Goal: Navigation & Orientation: Find specific page/section

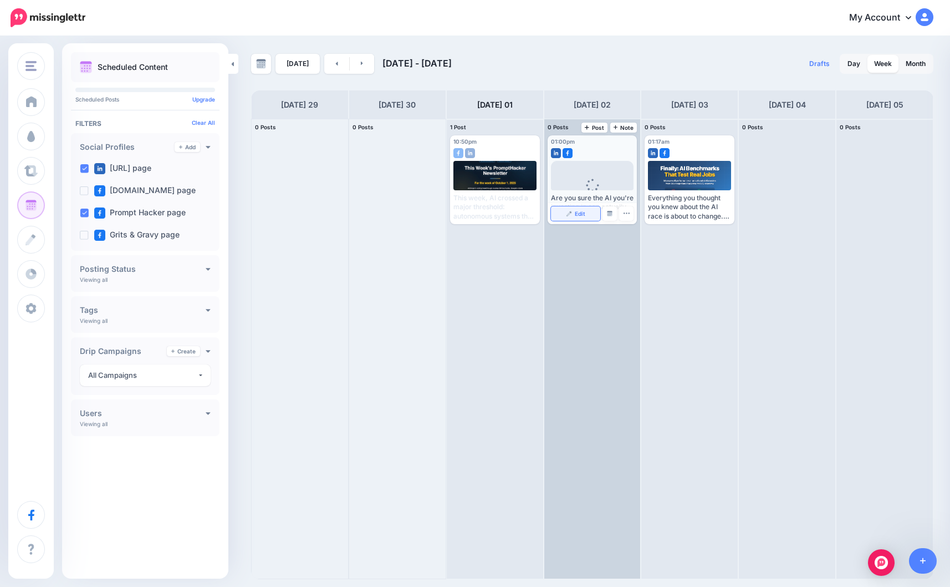
click at [578, 211] on span "Edit" at bounding box center [580, 214] width 11 height 6
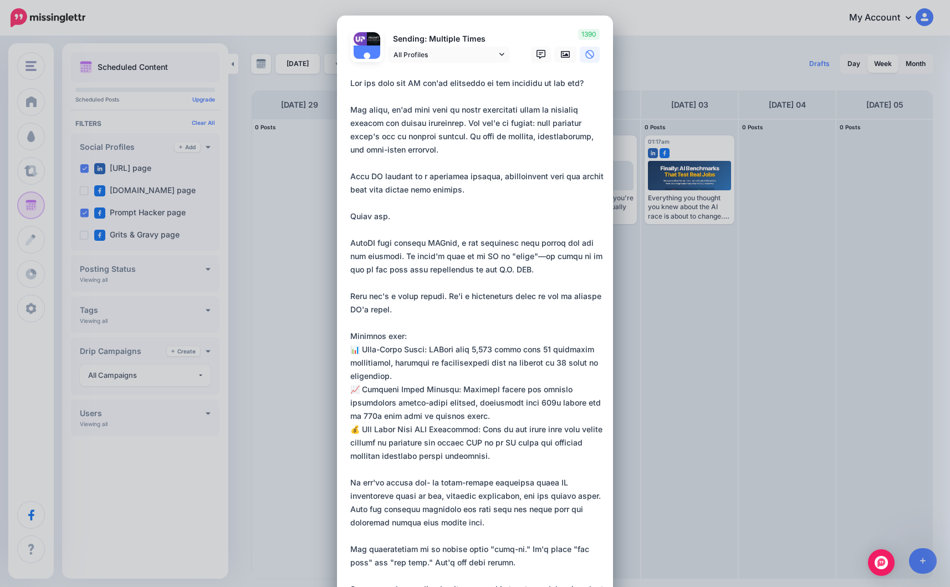
click at [685, 26] on div "Edit Post Loading Sending: Multiple Times UpWealth.com page" at bounding box center [475, 293] width 950 height 587
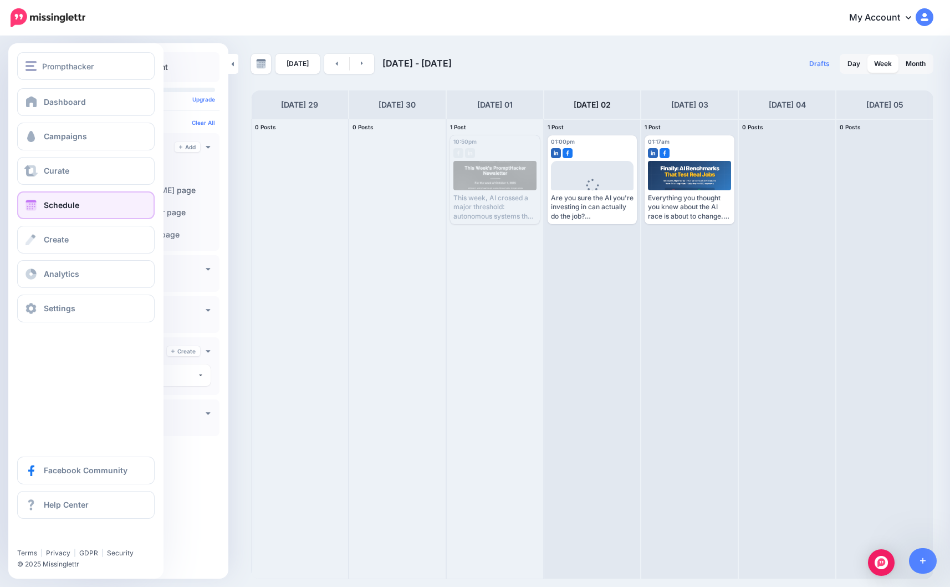
click at [45, 201] on span "Schedule" at bounding box center [61, 204] width 35 height 9
click at [42, 95] on link "Dashboard" at bounding box center [86, 102] width 138 height 28
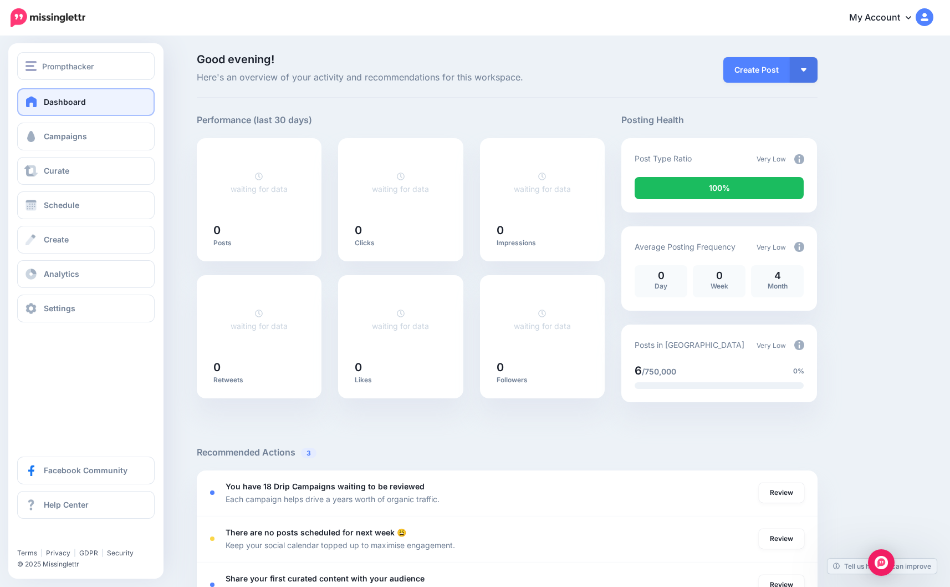
click at [46, 96] on link "Dashboard" at bounding box center [86, 102] width 138 height 28
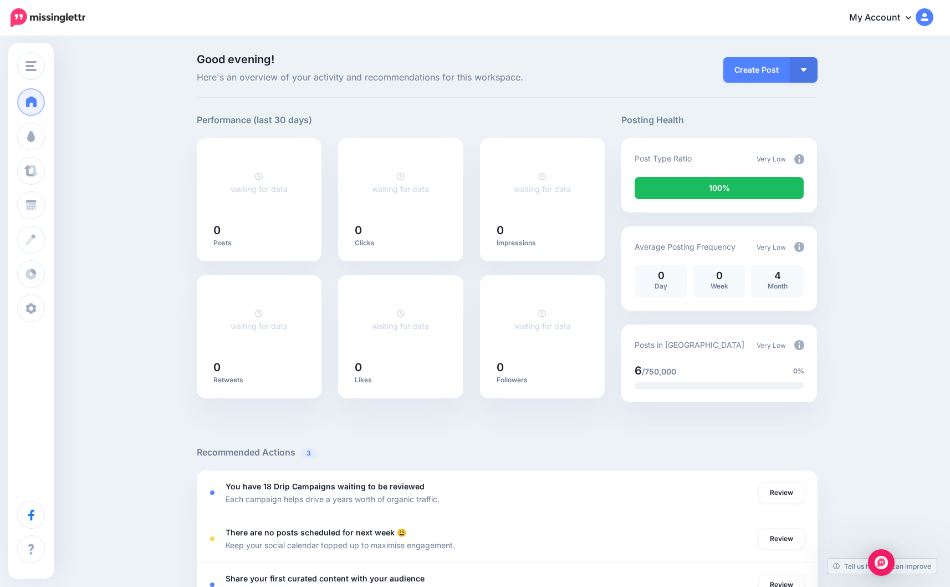
click at [417, 49] on div "Good evening! Here's an overview of your activity and recommendations for this …" at bounding box center [475, 585] width 950 height 1096
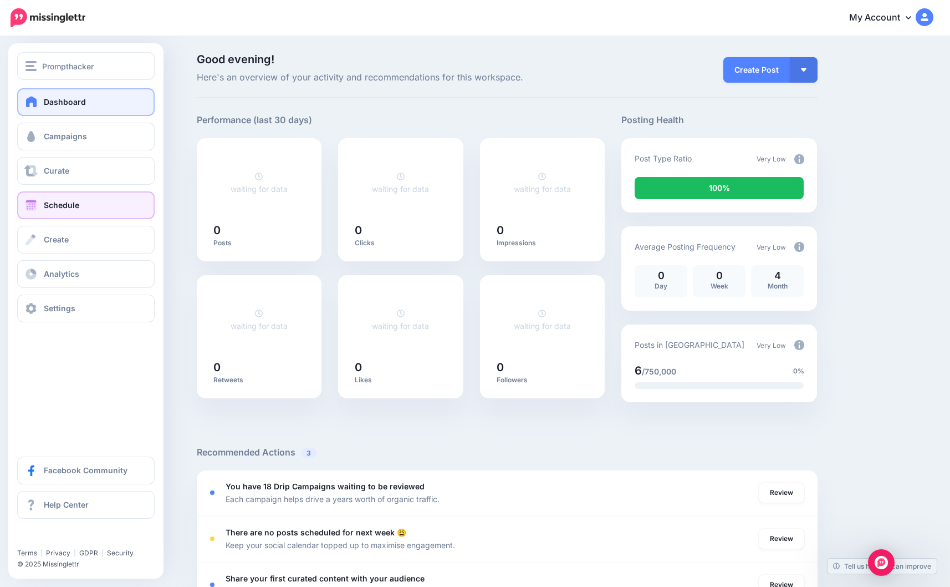
click at [47, 208] on span "Schedule" at bounding box center [61, 204] width 35 height 9
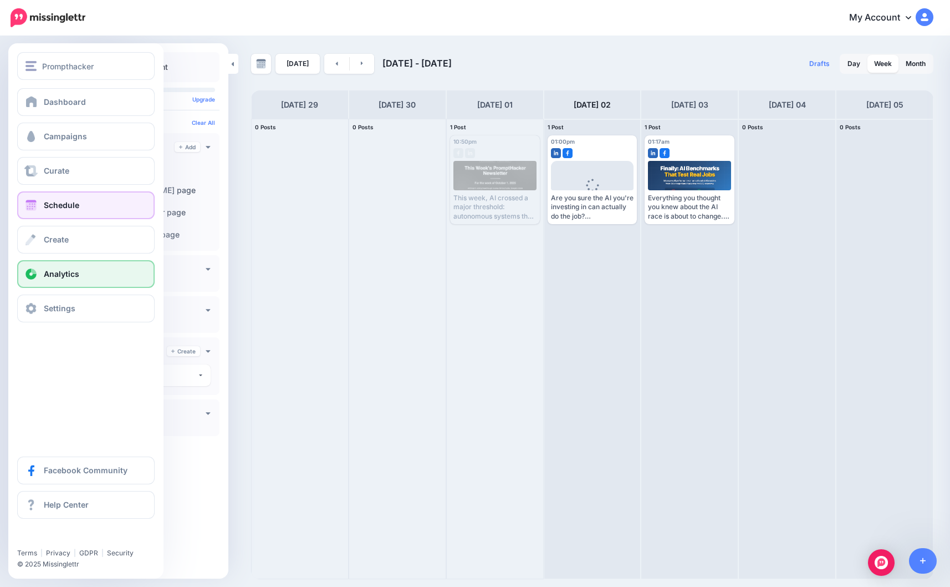
click at [58, 272] on span "Analytics" at bounding box center [61, 273] width 35 height 9
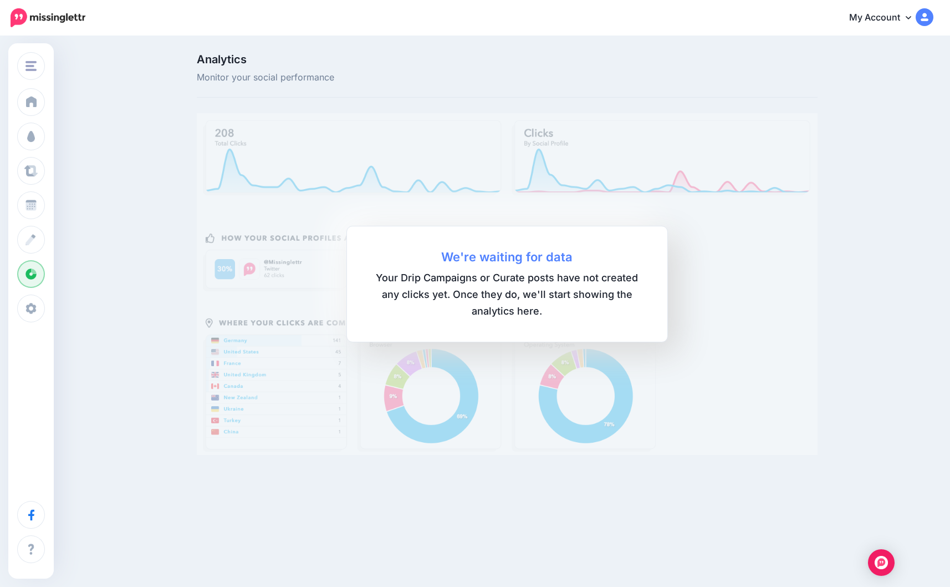
click at [505, 78] on div at bounding box center [613, 69] width 425 height 31
